Goal: Task Accomplishment & Management: Use online tool/utility

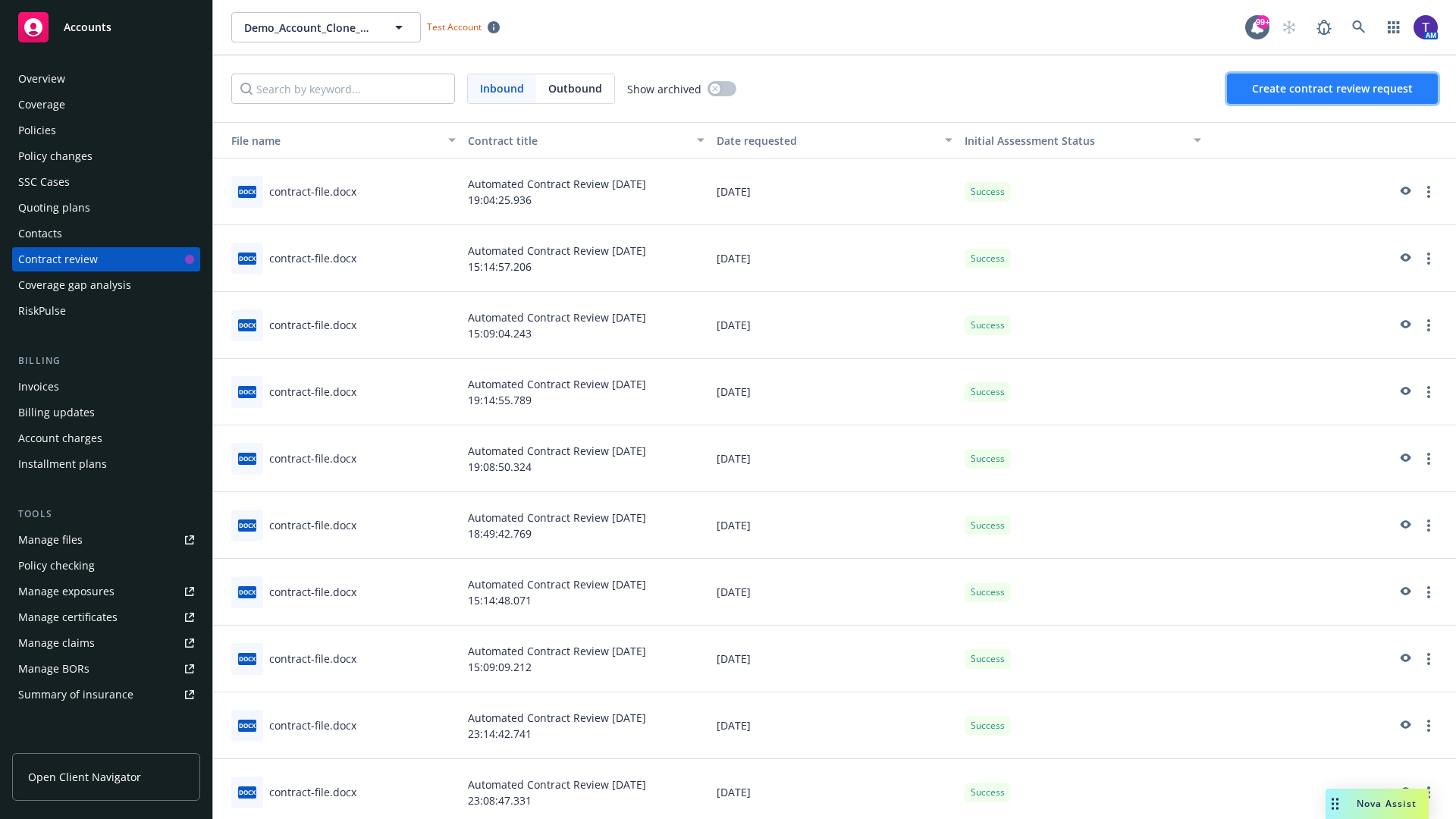
click at [1333, 88] on span "Create contract review request" at bounding box center [1332, 88] width 161 height 14
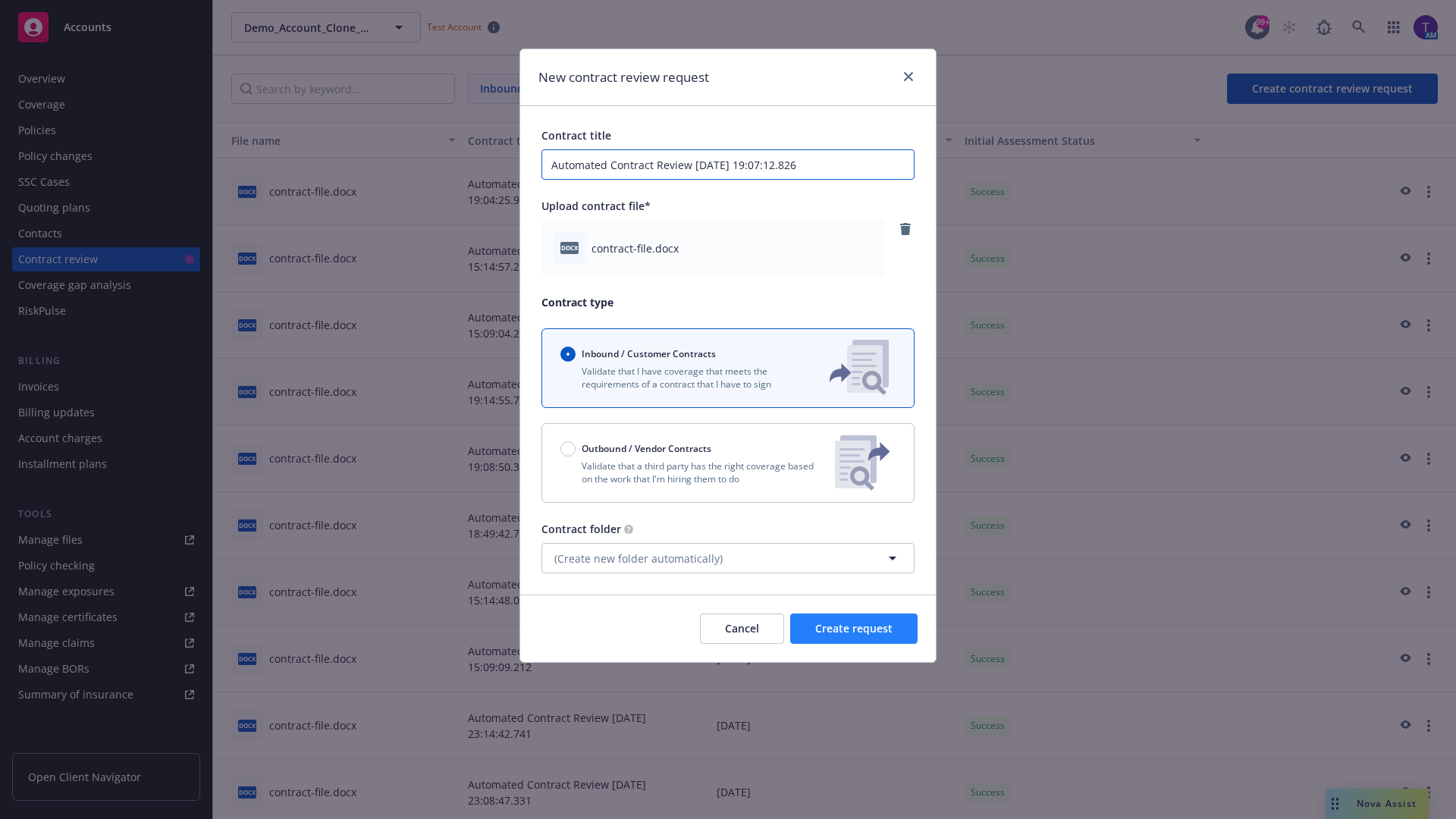
type input "Automated Contract Review 09-25-2025 19:07:12.826"
click at [854, 629] on span "Create request" at bounding box center [854, 628] width 78 height 14
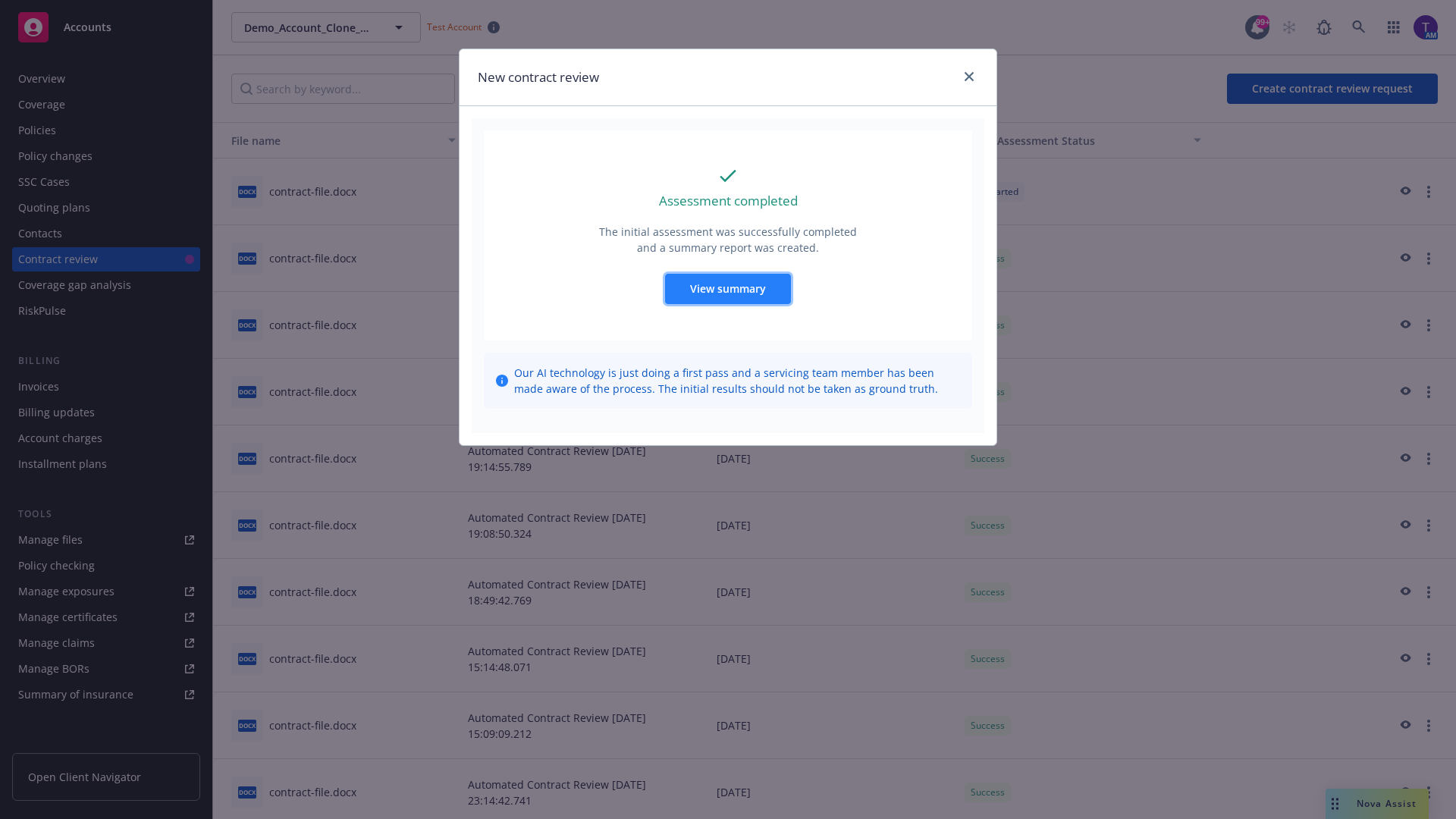
click at [728, 288] on span "View summary" at bounding box center [728, 288] width 76 height 14
